Goal: Information Seeking & Learning: Learn about a topic

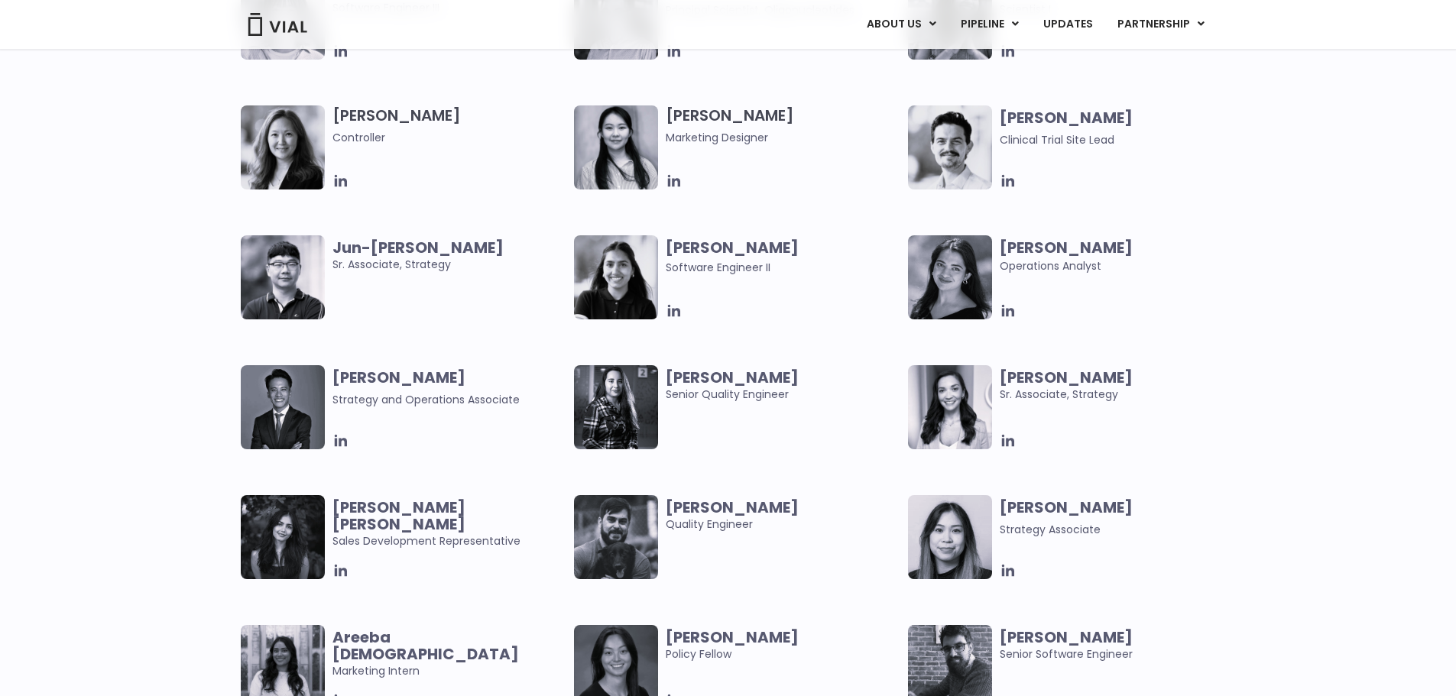
scroll to position [2735, 0]
click at [340, 440] on icon at bounding box center [340, 442] width 12 height 12
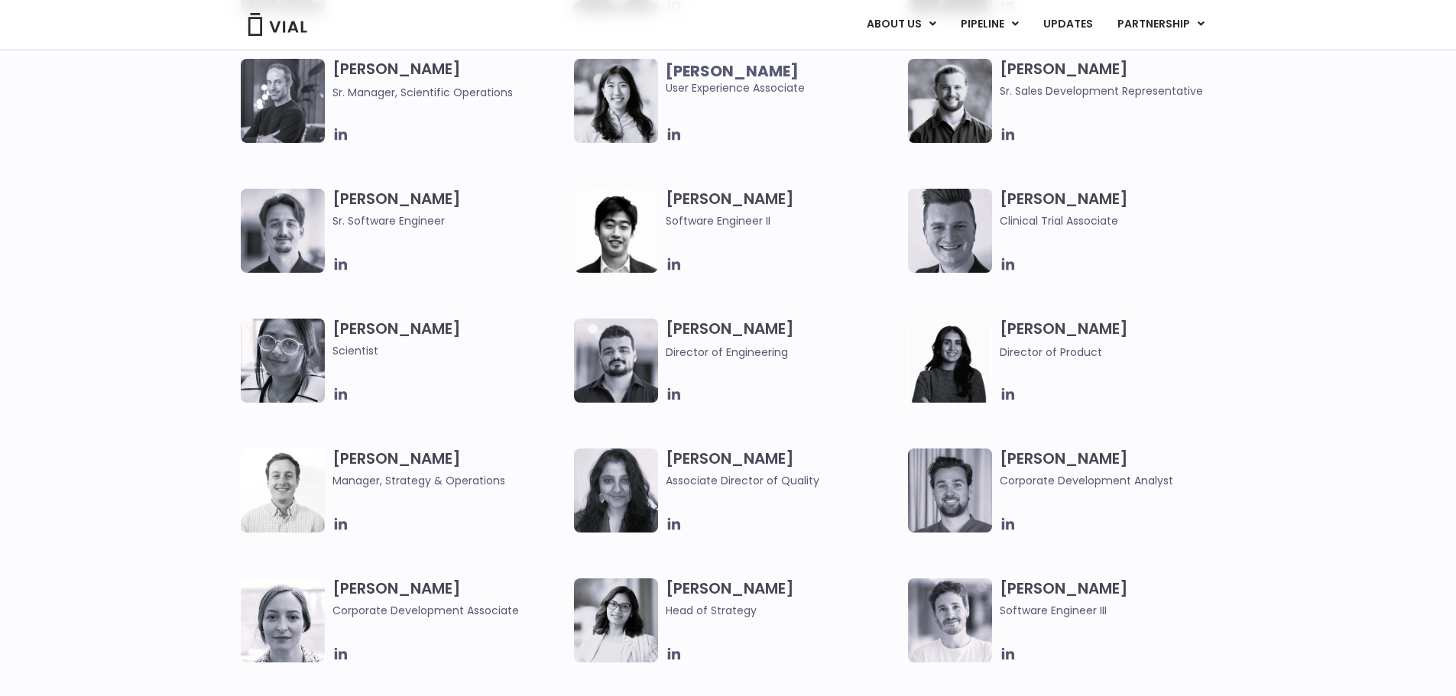
scroll to position [1741, 0]
click at [1012, 260] on icon at bounding box center [1008, 265] width 17 height 17
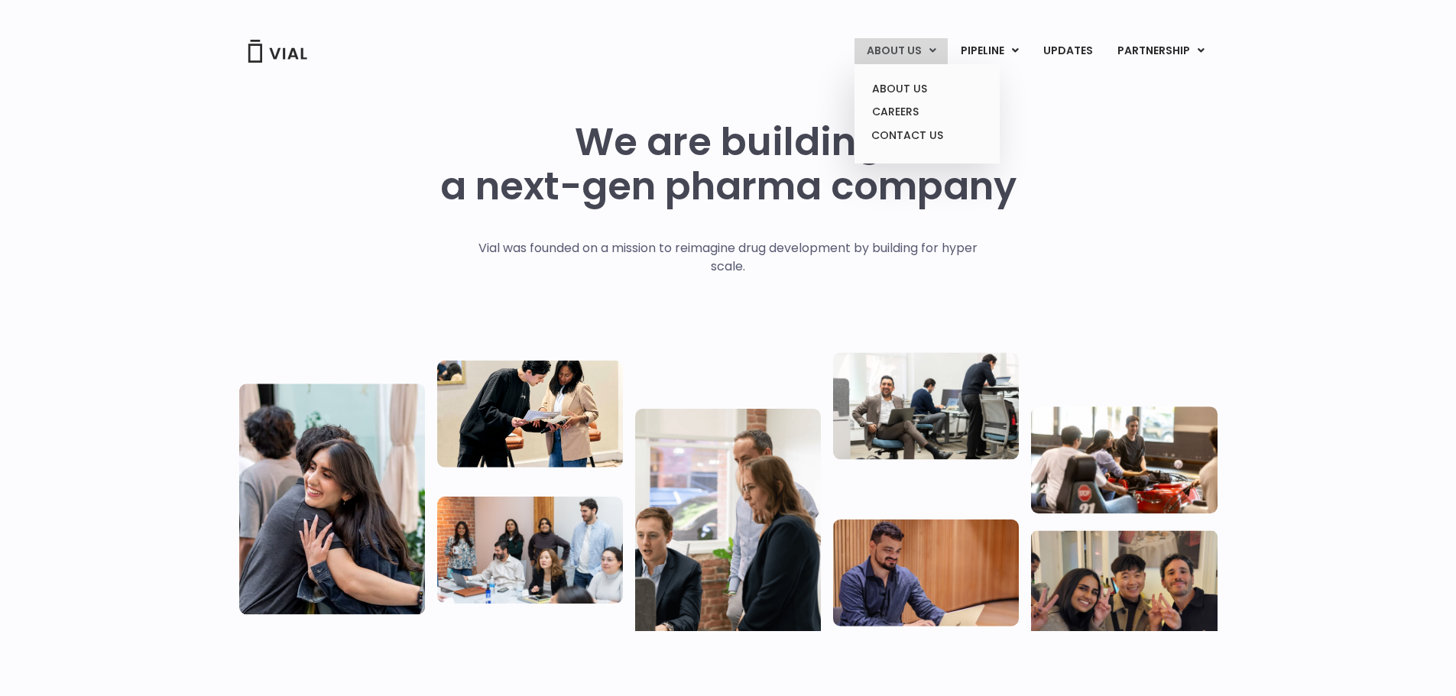
click at [899, 37] on div "ABOUT US ABOUT US CAREERS CONTACT US PIPELINE TL1A HLE PHASE 2 INHBE/ACTIVIN E …" at bounding box center [728, 32] width 1009 height 64
click at [895, 87] on link "ABOUT US" at bounding box center [927, 89] width 134 height 24
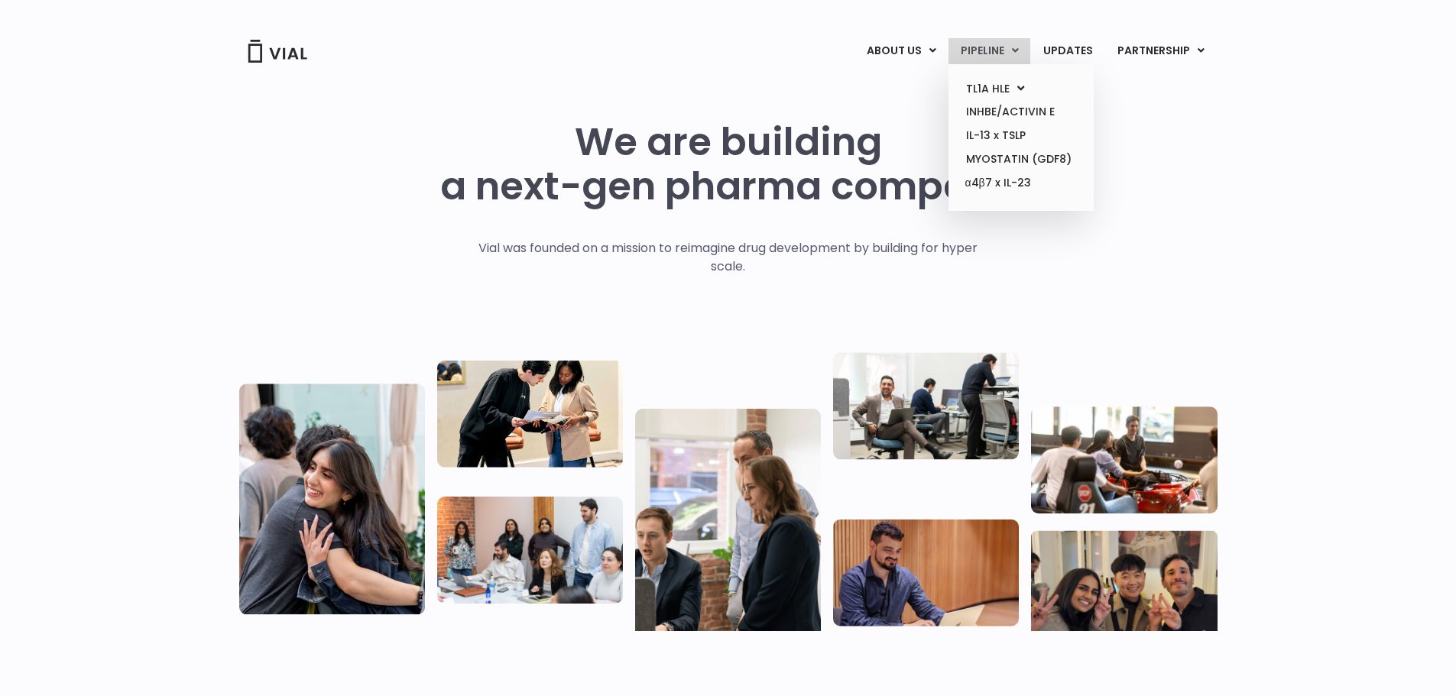
click at [984, 52] on link "PIPELINE" at bounding box center [990, 51] width 82 height 26
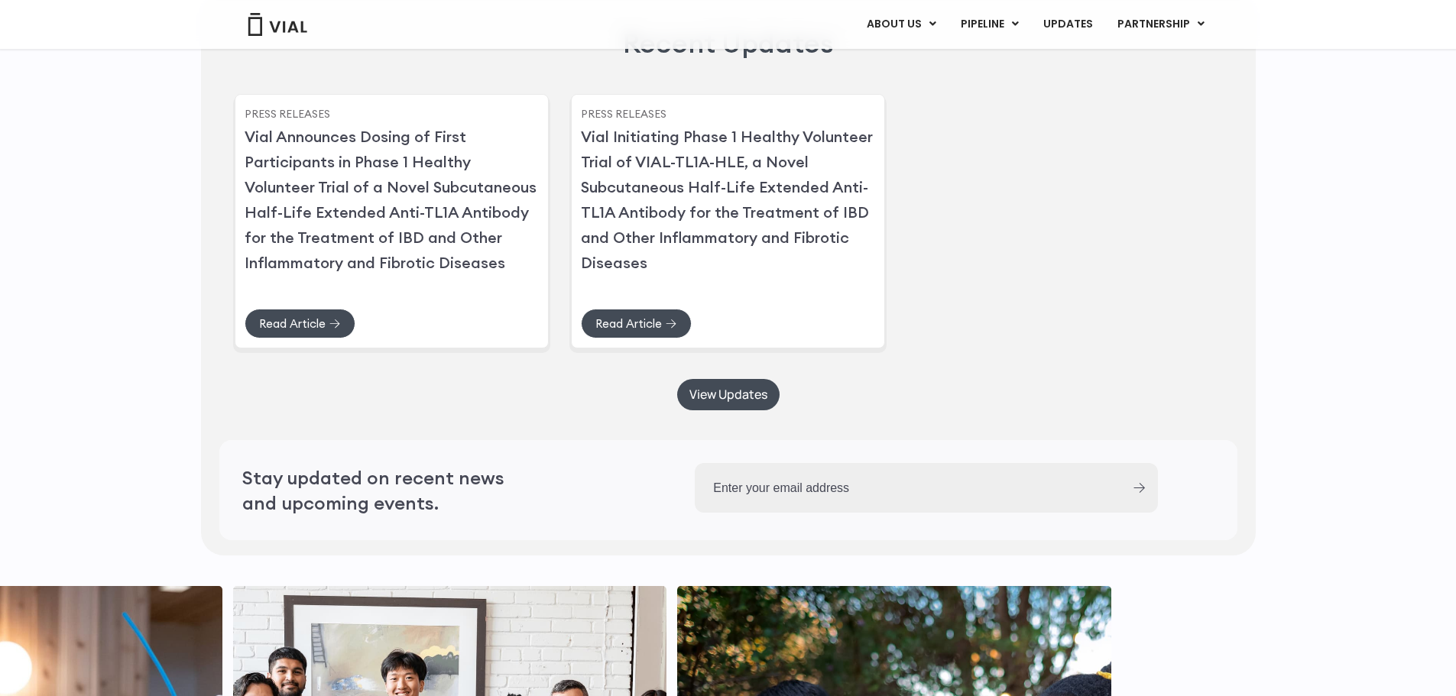
scroll to position [3670, 0]
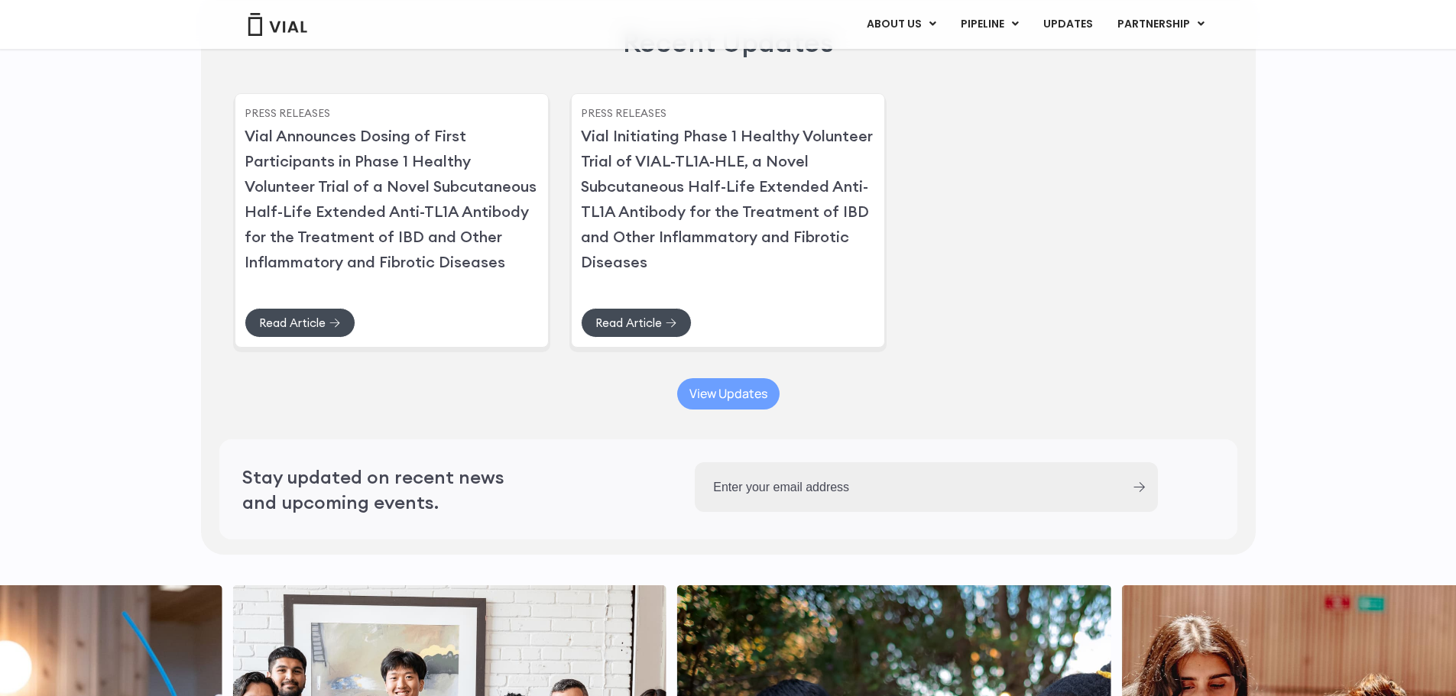
click at [735, 400] on span "View Updates" at bounding box center [729, 393] width 78 height 11
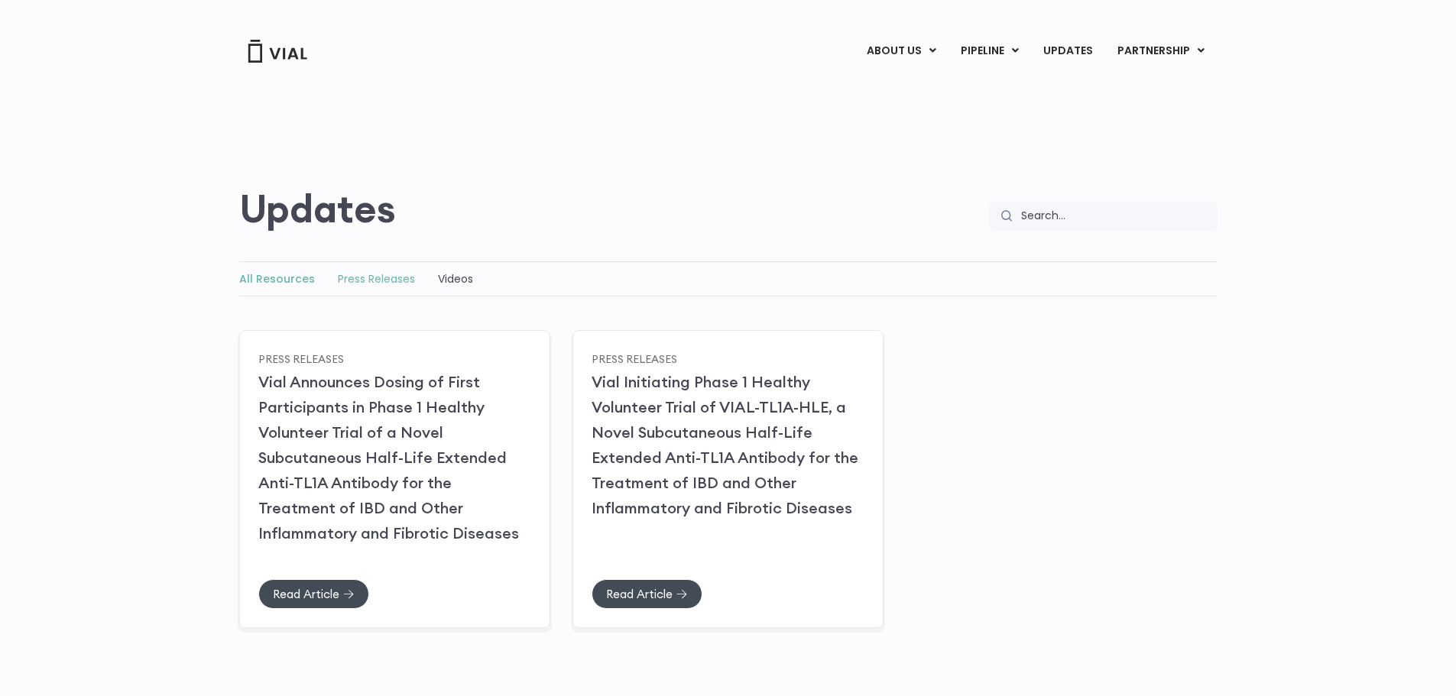
click at [371, 278] on link "Press Releases" at bounding box center [376, 278] width 77 height 15
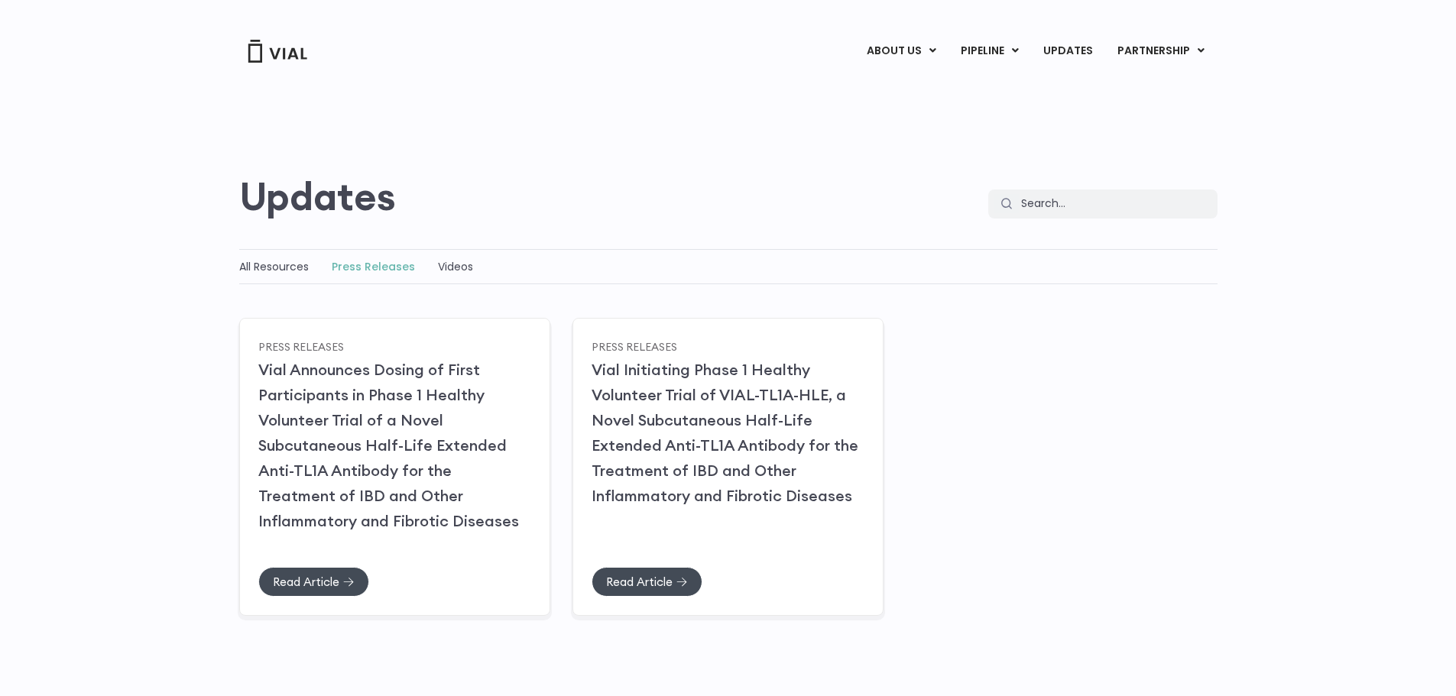
click at [836, 152] on div "Press Releases Updates Search Search" at bounding box center [728, 141] width 979 height 154
click at [762, 125] on div "Press Releases Updates Search Search" at bounding box center [728, 141] width 979 height 154
click at [286, 48] on img at bounding box center [277, 51] width 61 height 23
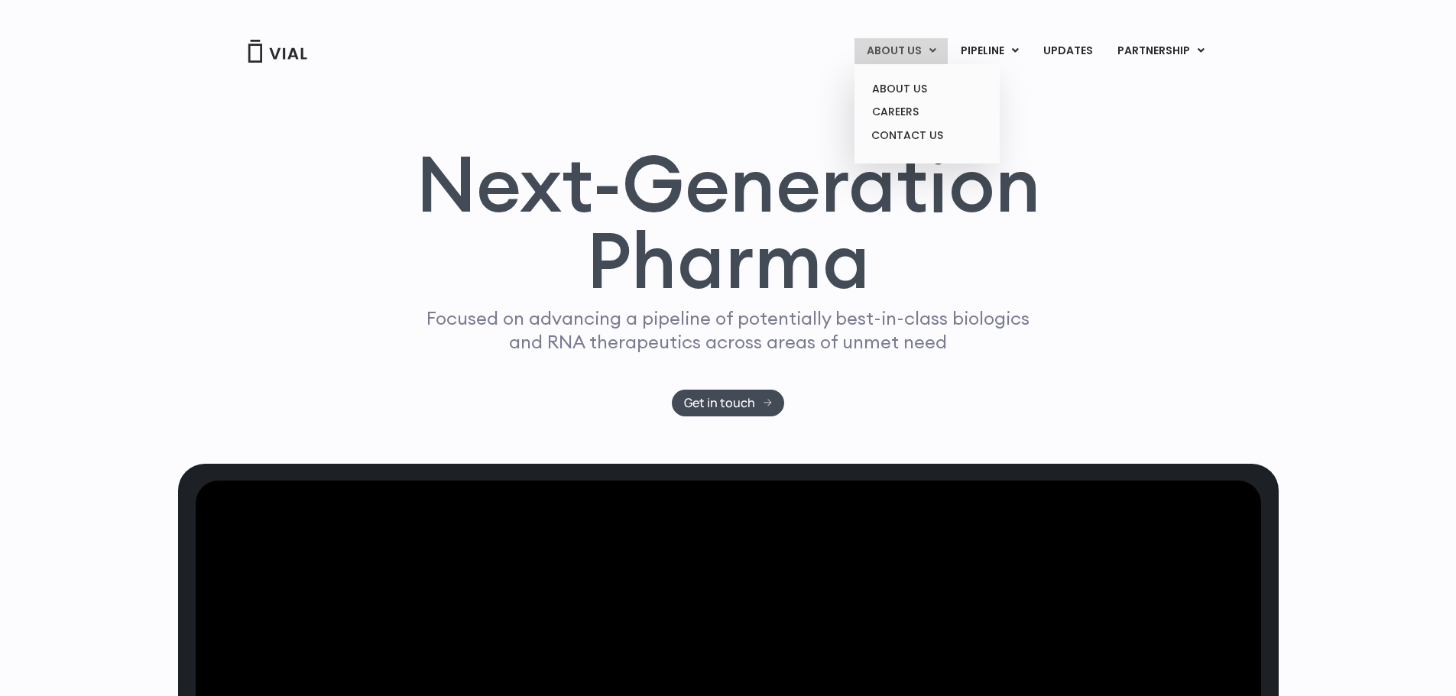
click at [901, 52] on link "ABOUT US" at bounding box center [901, 51] width 93 height 26
click at [918, 129] on link "CONTACT US" at bounding box center [927, 136] width 134 height 24
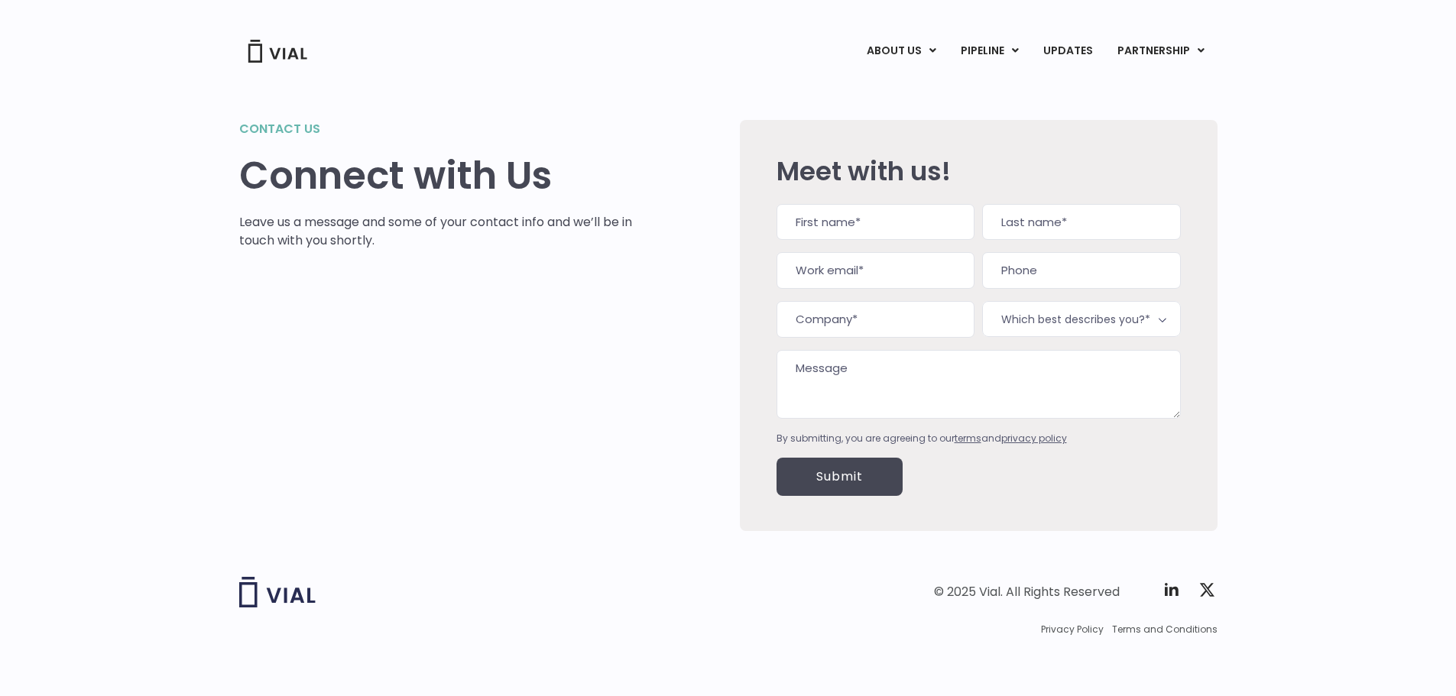
click at [1043, 321] on span "Which best describes you?*" at bounding box center [1081, 319] width 198 height 36
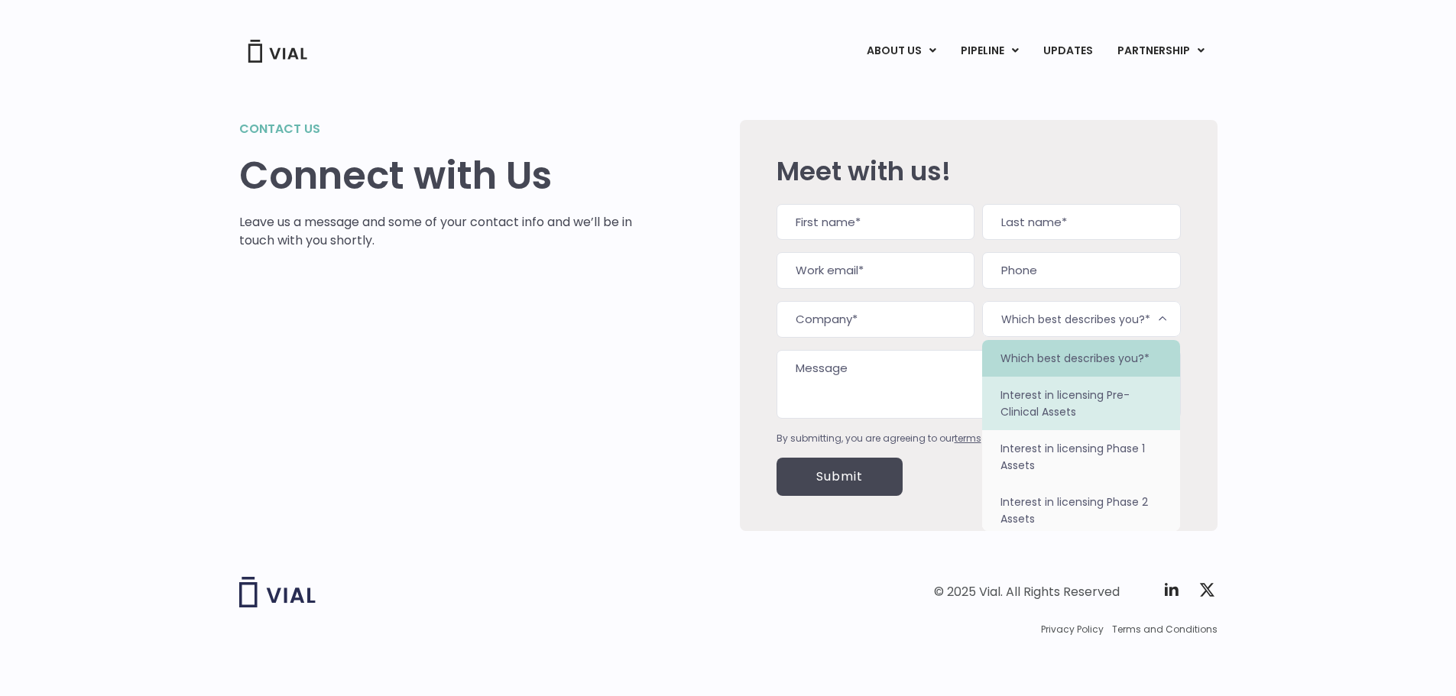
scroll to position [96, 0]
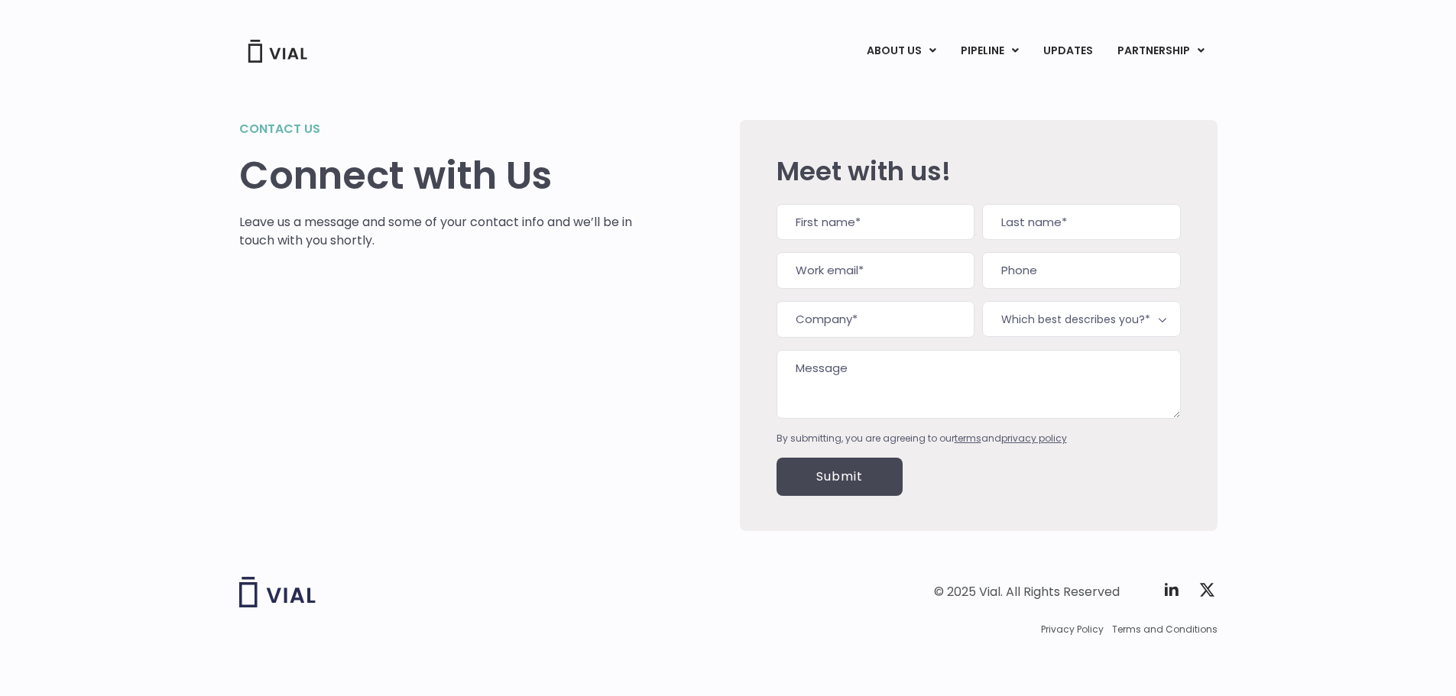
click at [1297, 297] on div "Contact us Connect with Us Leave us a message and some of your contact info and…" at bounding box center [728, 306] width 1456 height 485
click at [1074, 42] on link "UPDATES" at bounding box center [1067, 51] width 73 height 26
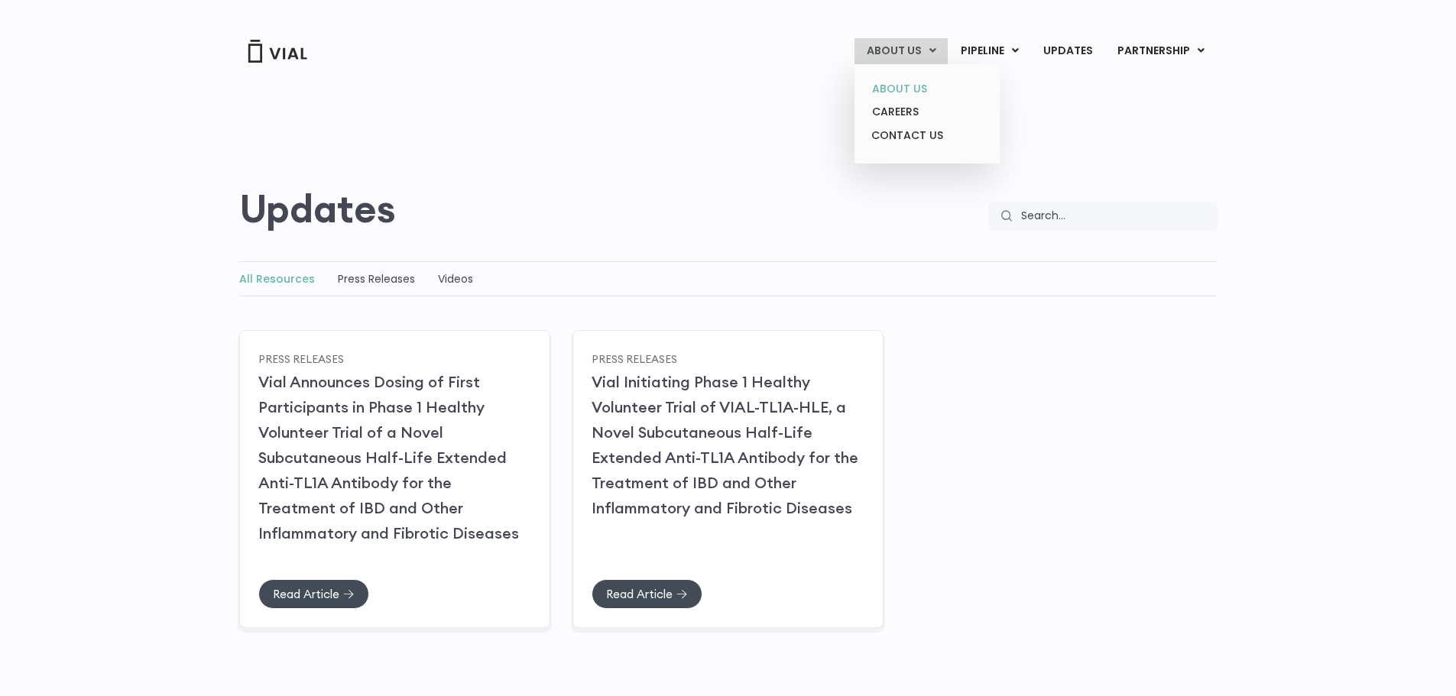
click at [912, 89] on link "ABOUT US" at bounding box center [927, 89] width 134 height 24
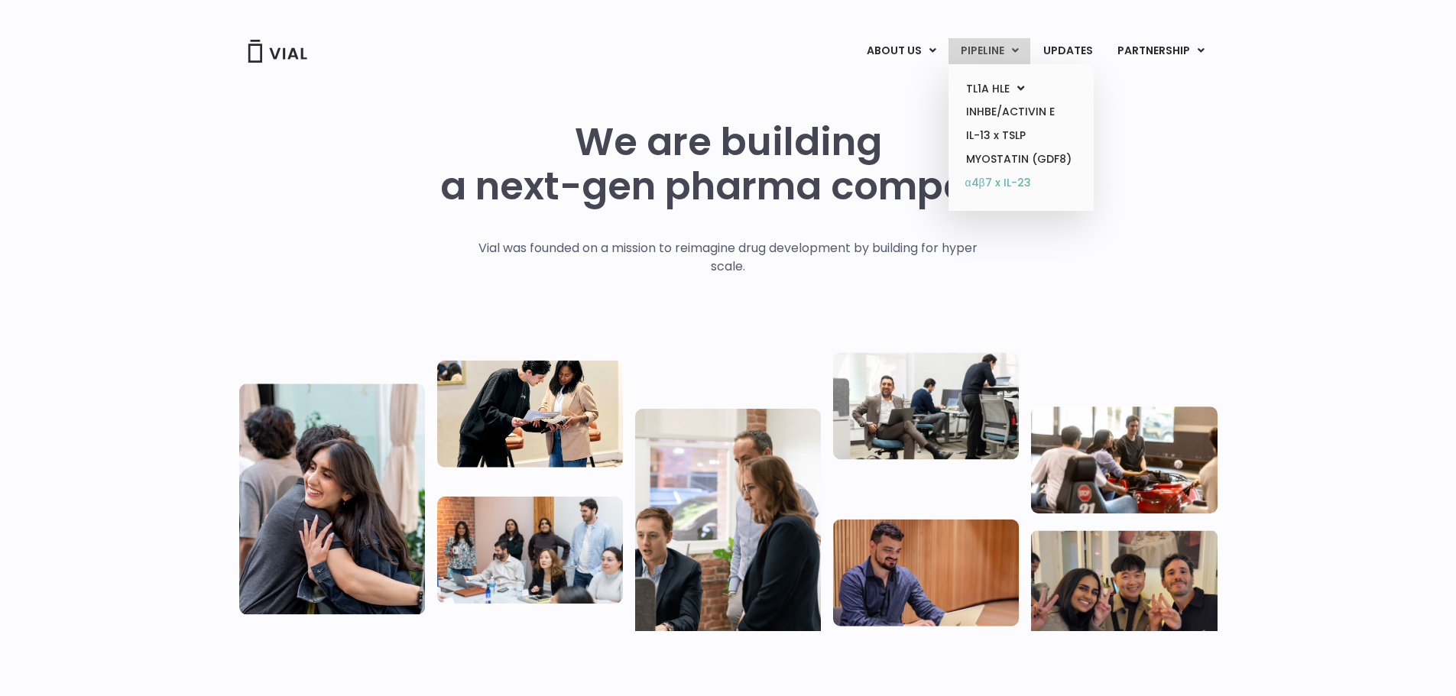
click at [993, 183] on link "α4β7 x IL-23" at bounding box center [1021, 183] width 134 height 24
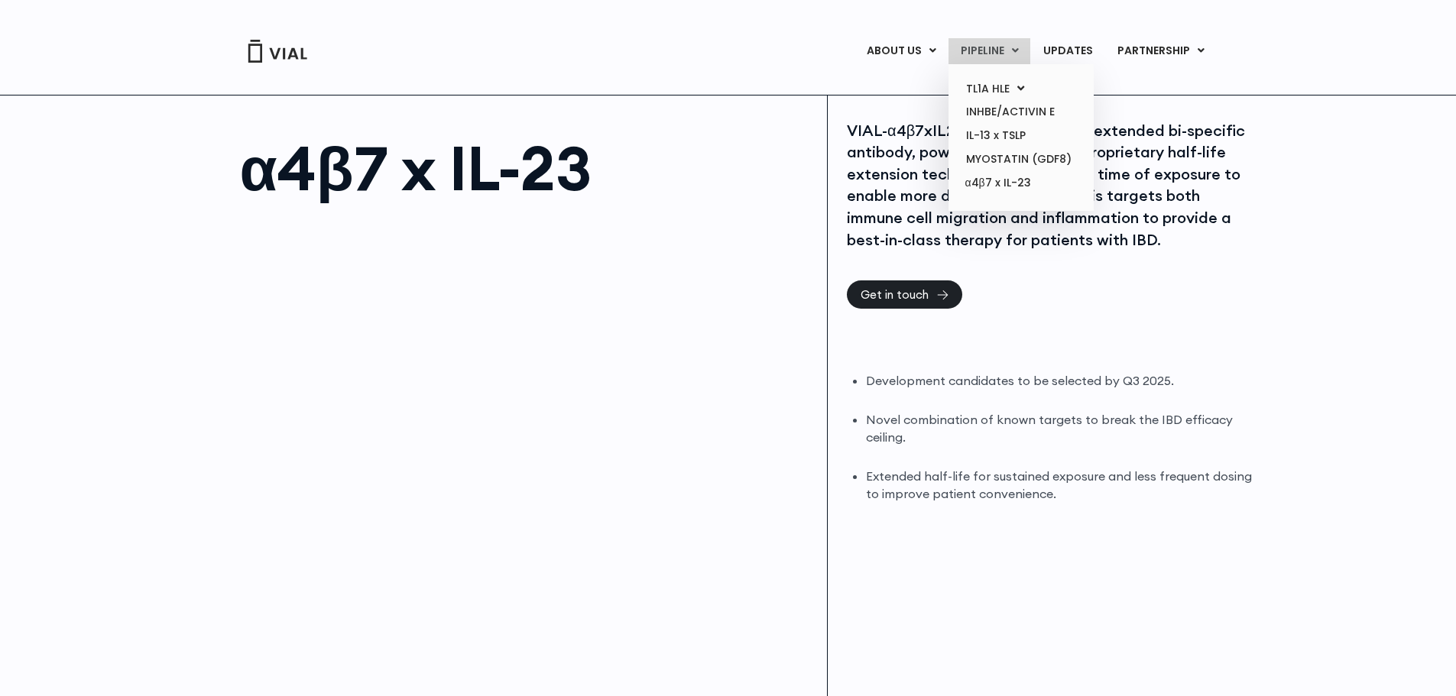
click at [984, 50] on link "PIPELINE" at bounding box center [990, 51] width 82 height 26
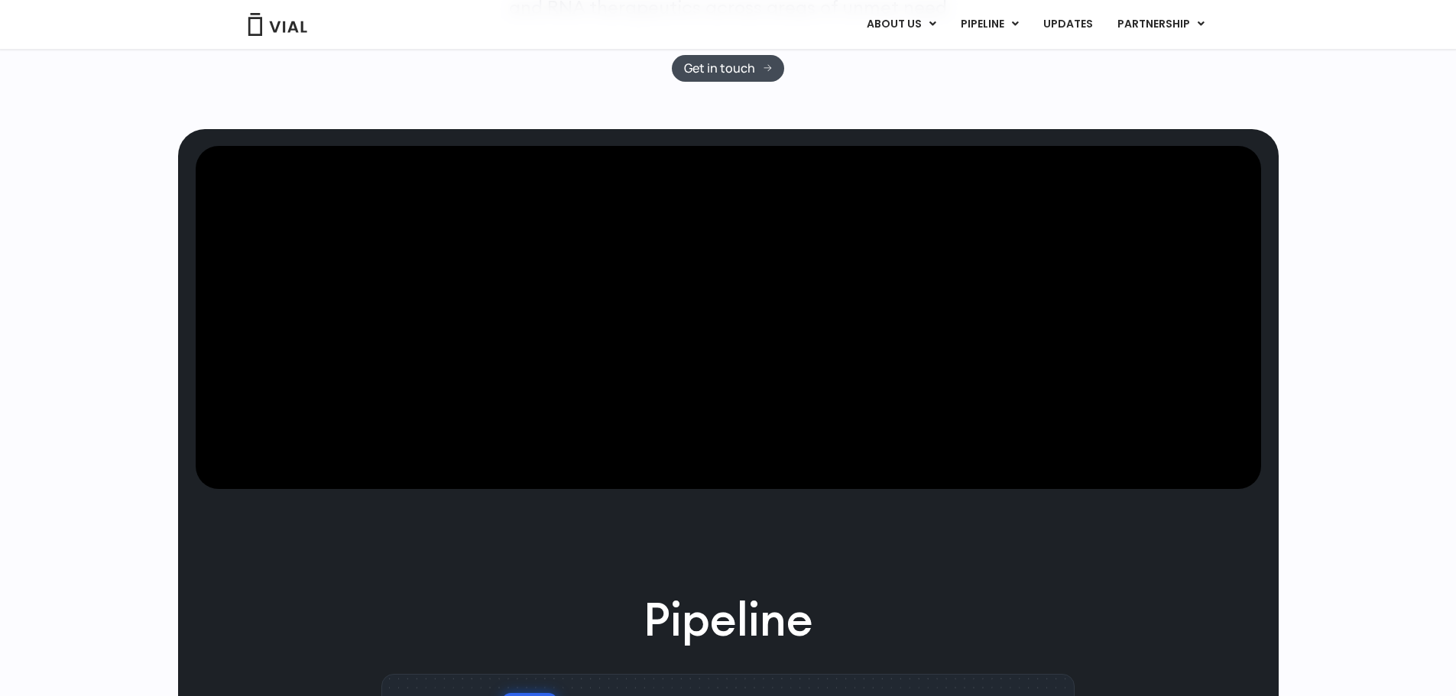
scroll to position [330, 0]
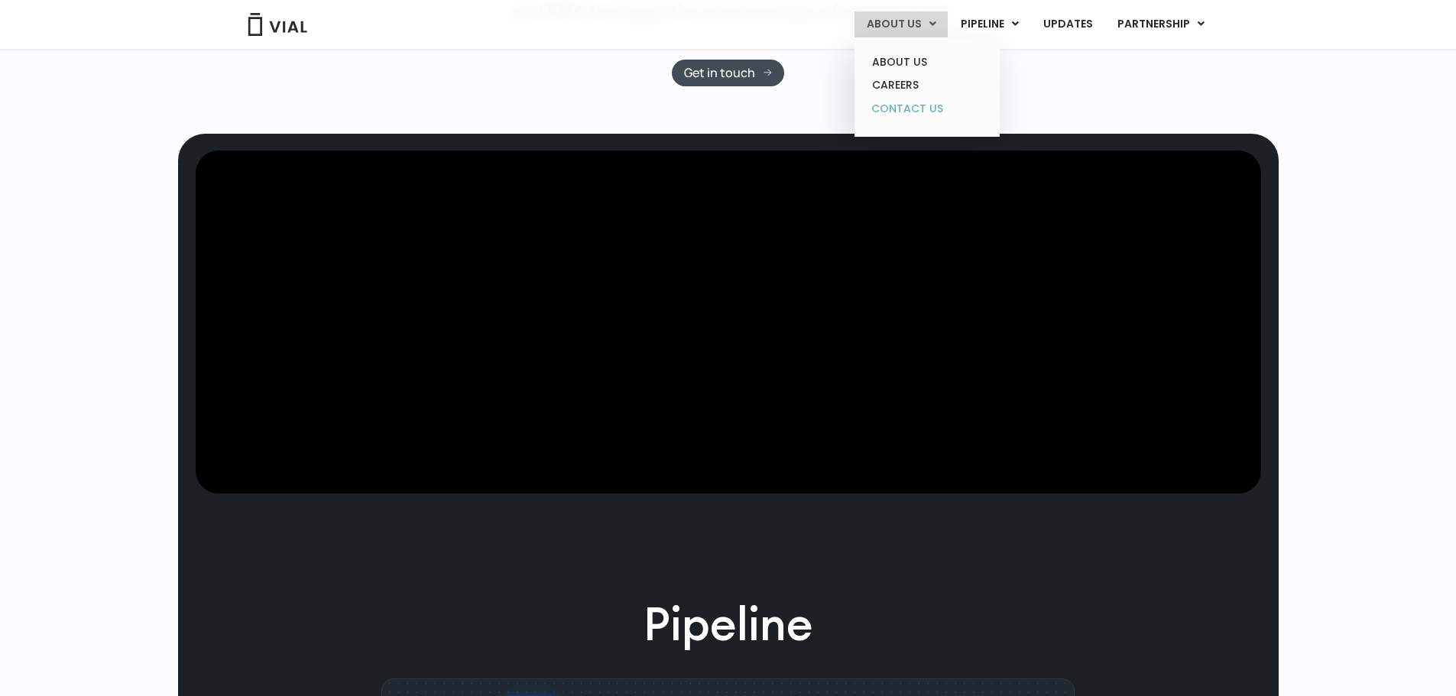
click at [913, 105] on link "CONTACT US" at bounding box center [927, 109] width 134 height 24
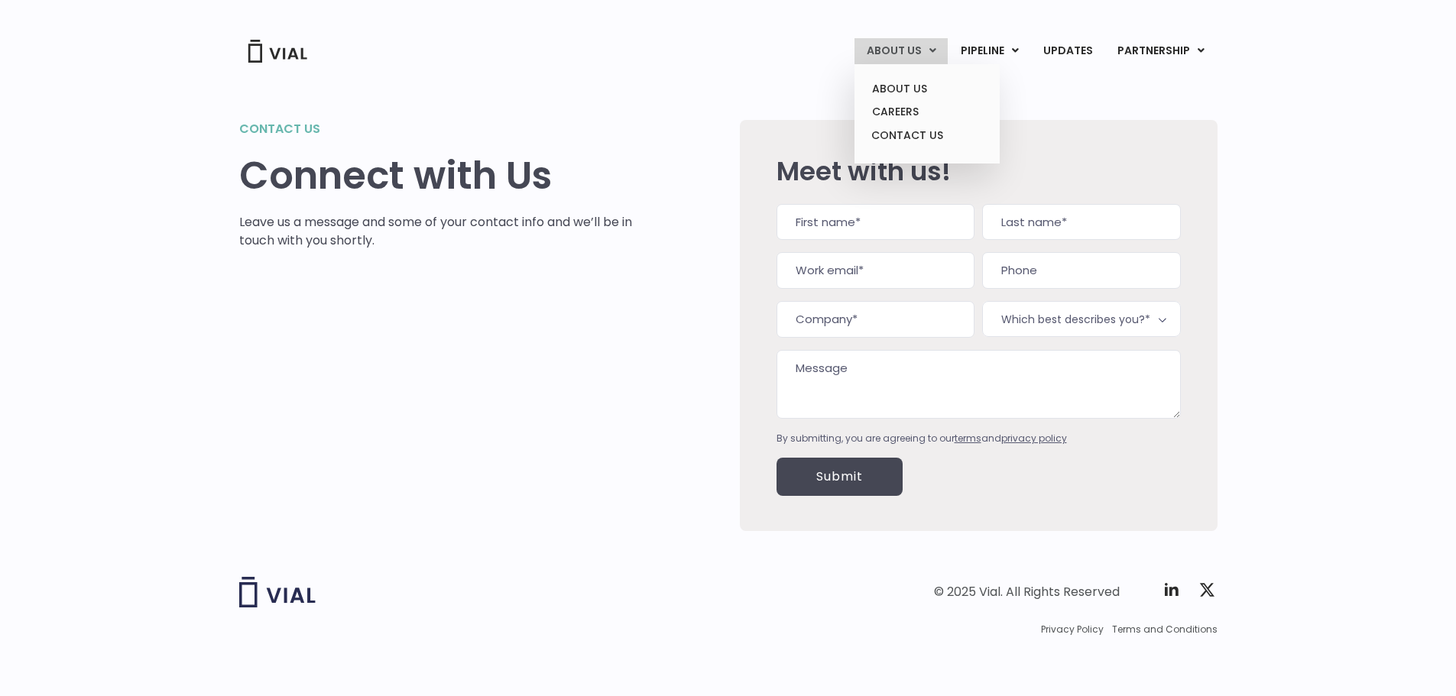
click at [917, 46] on link "ABOUT US" at bounding box center [901, 51] width 93 height 26
click at [905, 87] on link "ABOUT US" at bounding box center [927, 89] width 134 height 24
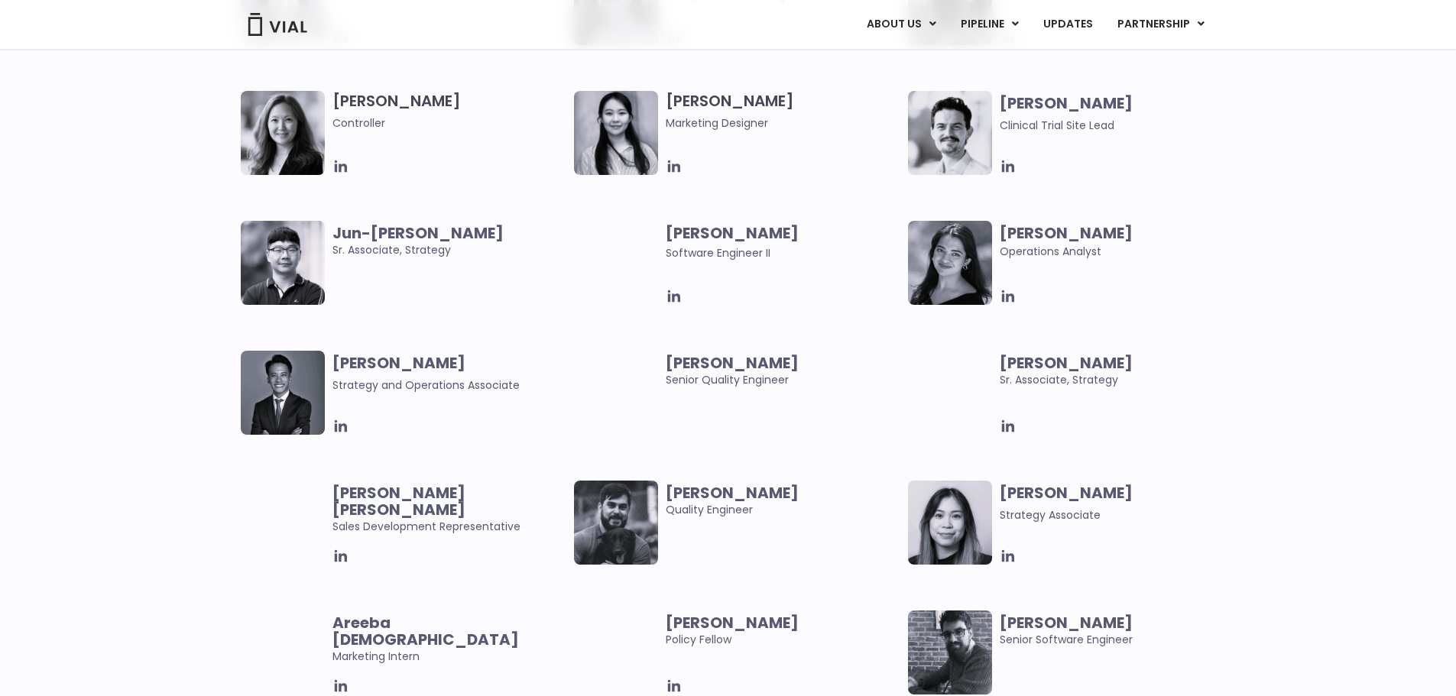
scroll to position [2751, 0]
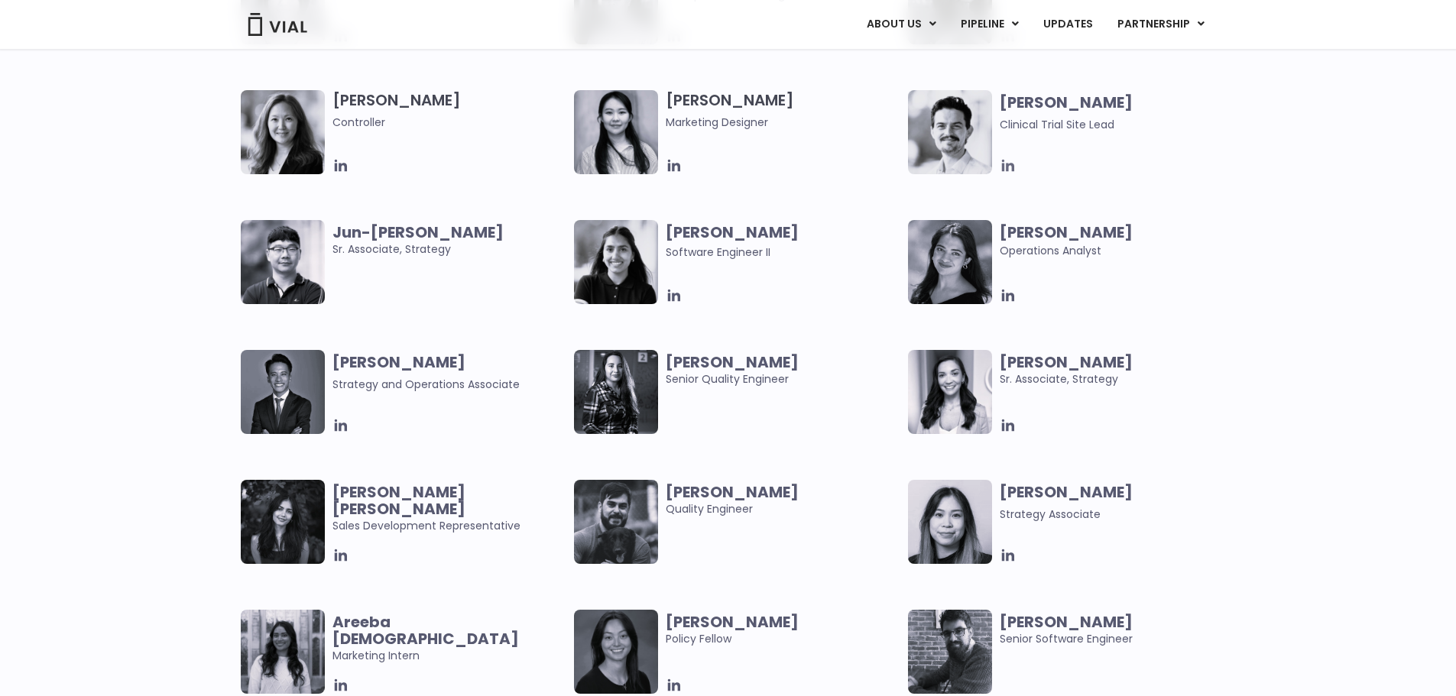
click at [1005, 159] on icon at bounding box center [1008, 165] width 17 height 17
